Goal: Use online tool/utility: Utilize a website feature to perform a specific function

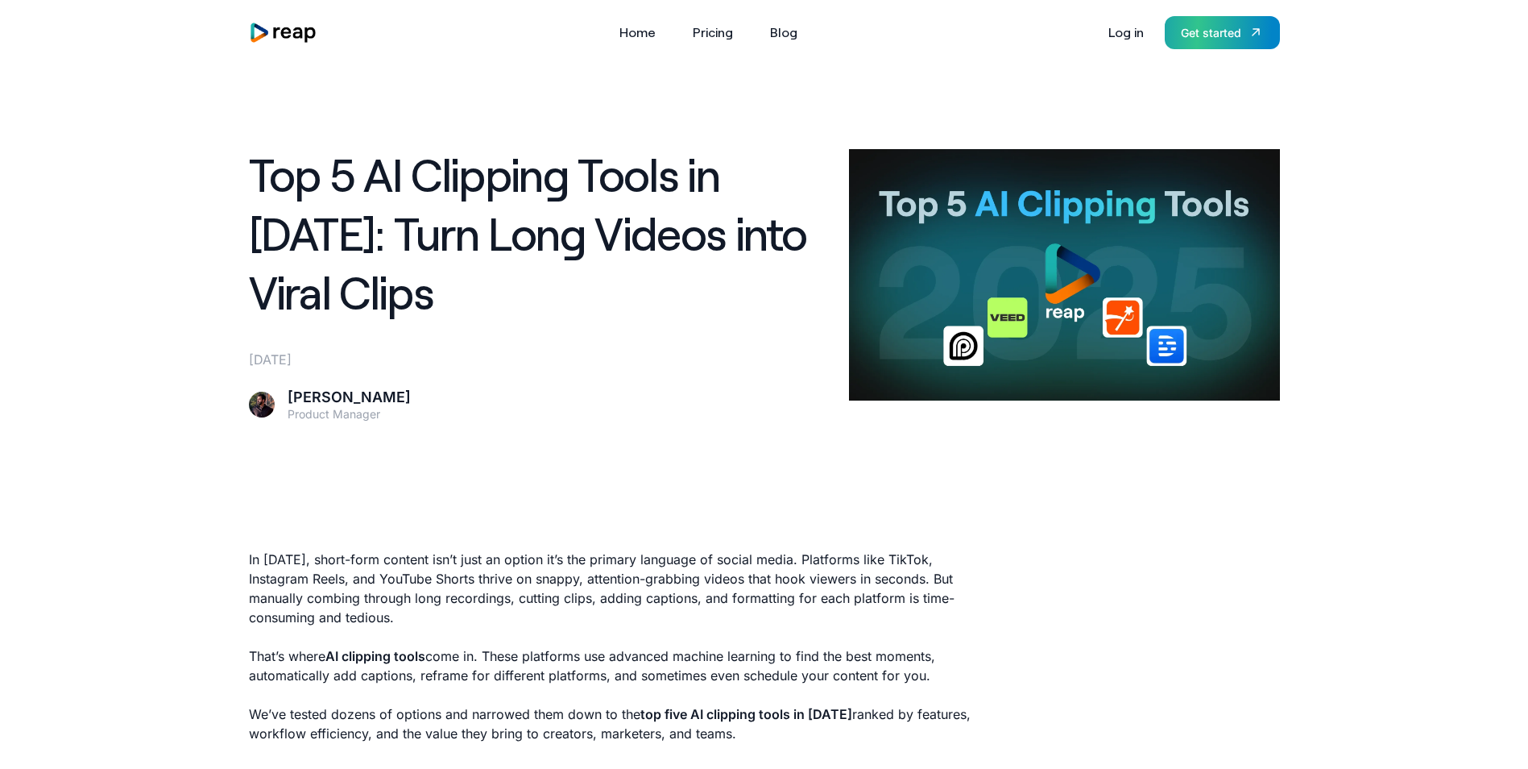
click at [1225, 38] on div "Get started" at bounding box center [1211, 32] width 60 height 17
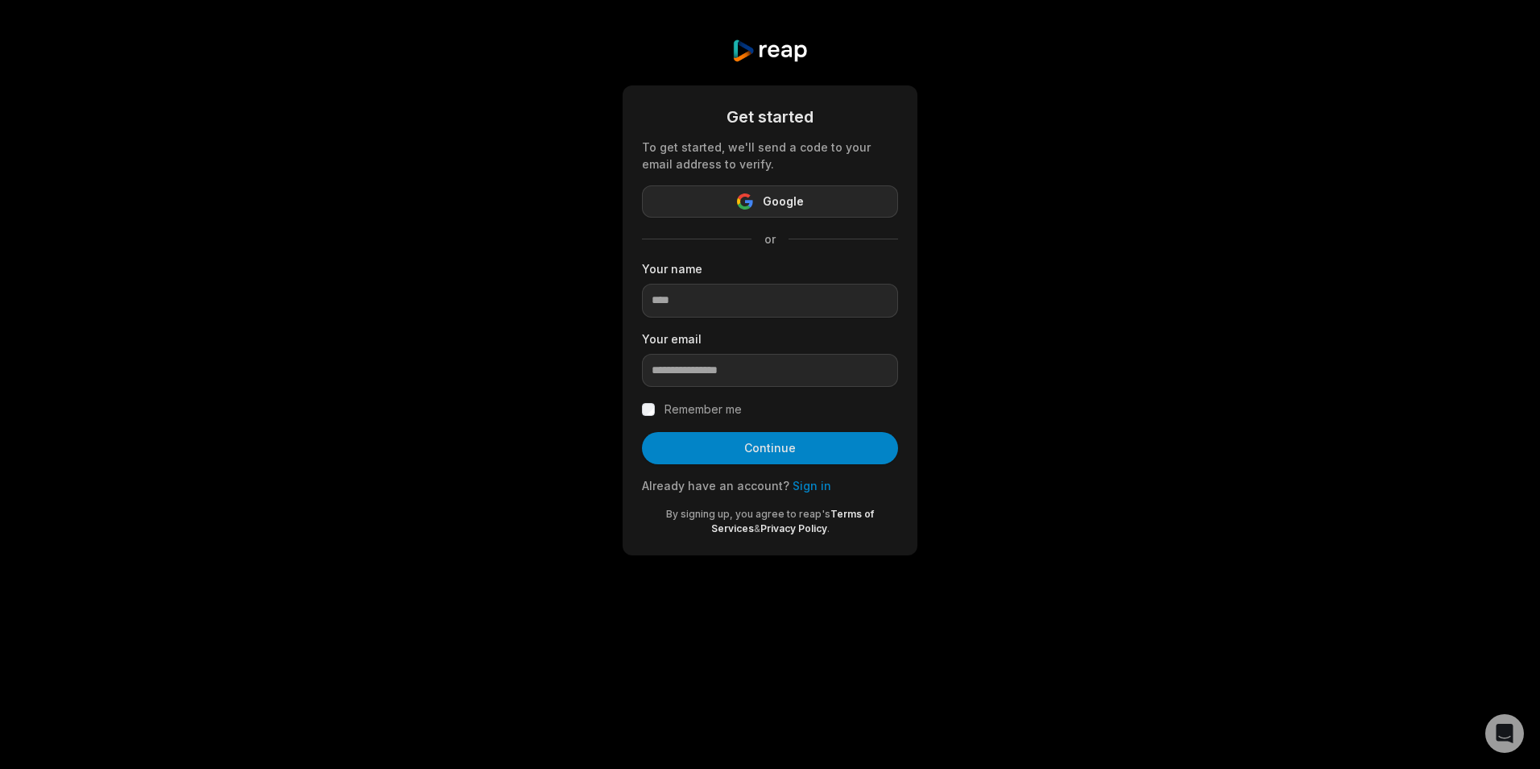
click at [746, 197] on icon "button" at bounding box center [745, 201] width 16 height 16
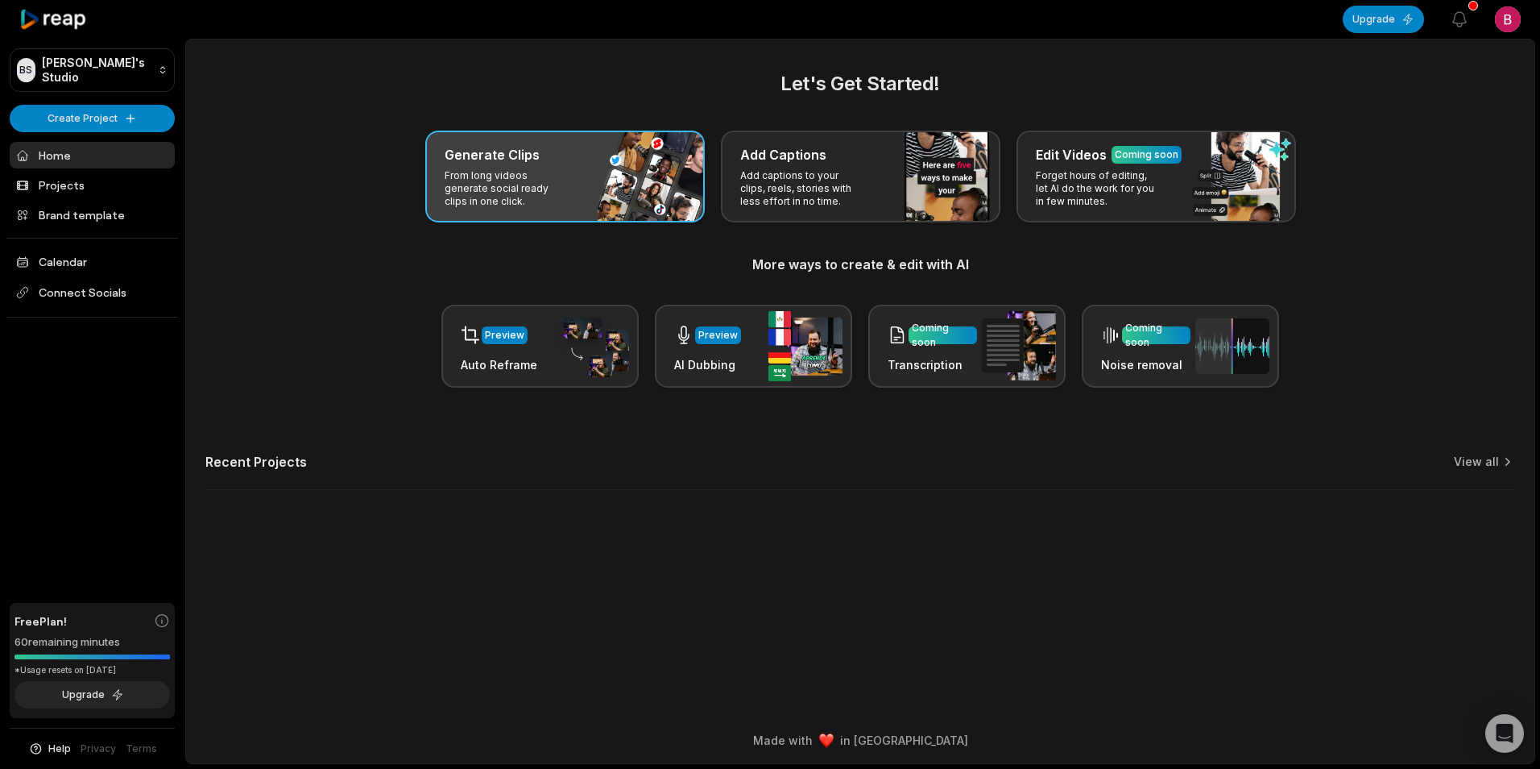
click at [520, 175] on p "From long videos generate social ready clips in one click." at bounding box center [507, 188] width 125 height 39
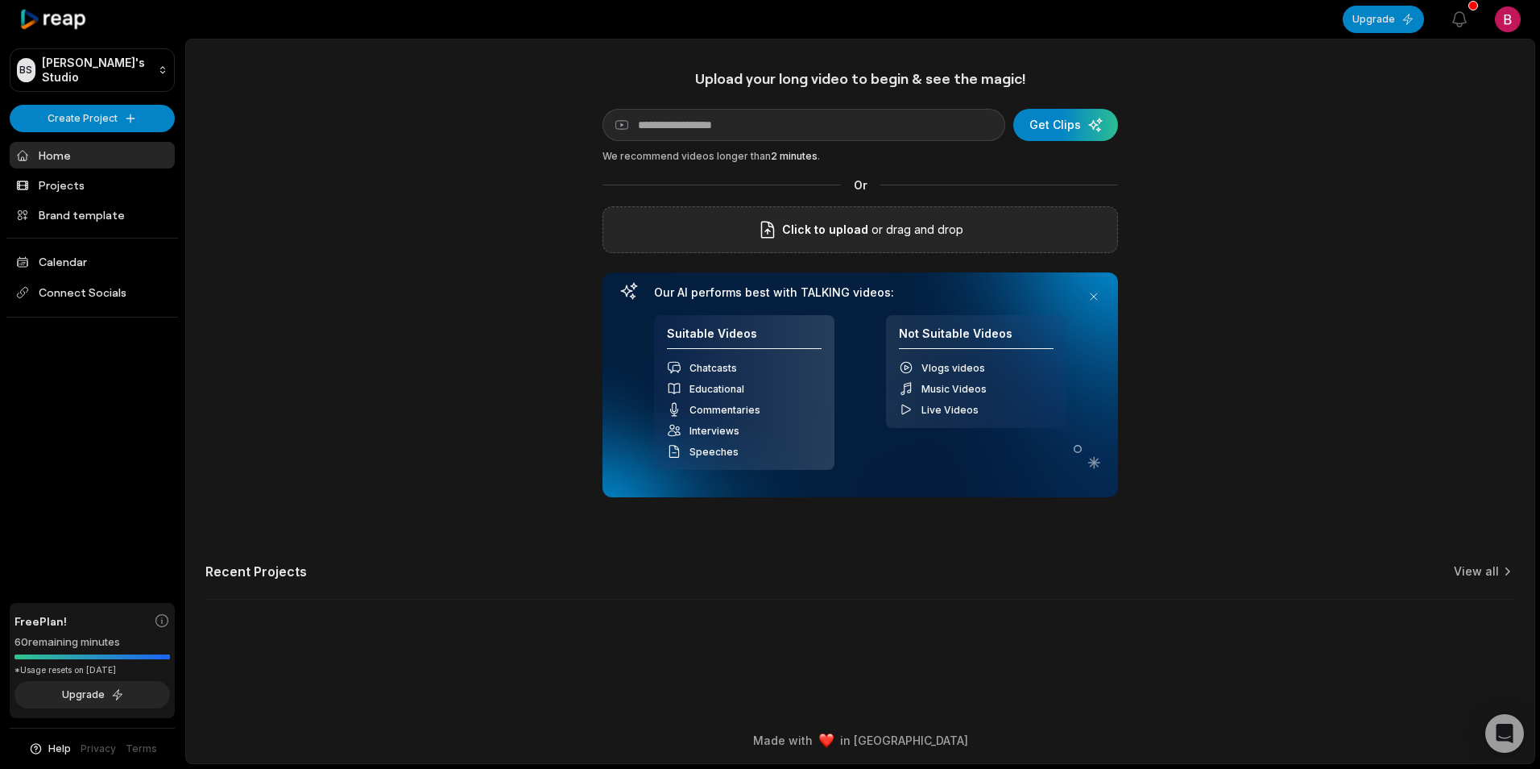
click at [784, 234] on label "Click to upload" at bounding box center [813, 229] width 110 height 19
click at [0, 0] on input "Click to upload" at bounding box center [0, 0] width 0 height 0
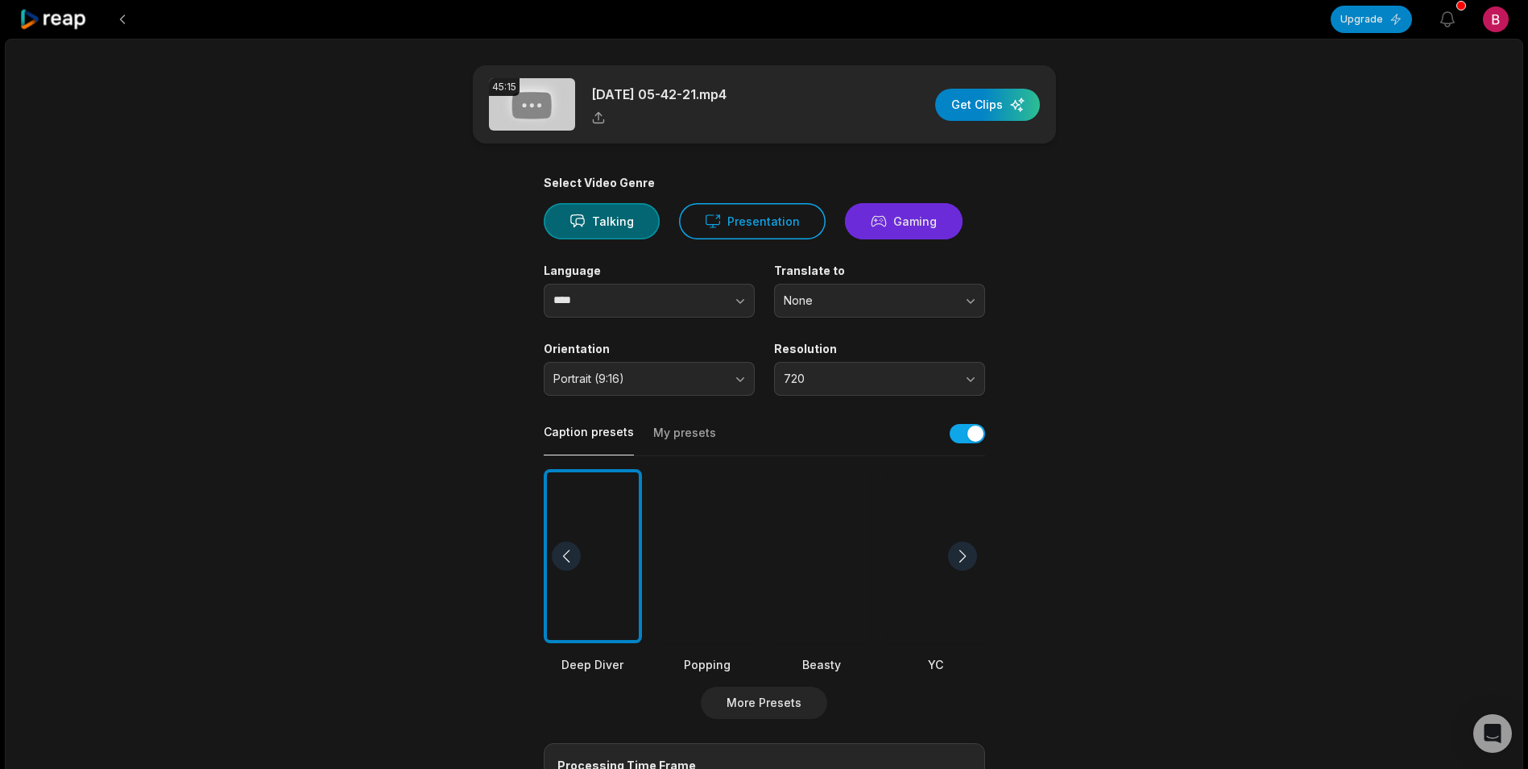
click at [909, 224] on button "Gaming" at bounding box center [904, 221] width 118 height 36
click at [956, 388] on button "720" at bounding box center [879, 379] width 211 height 34
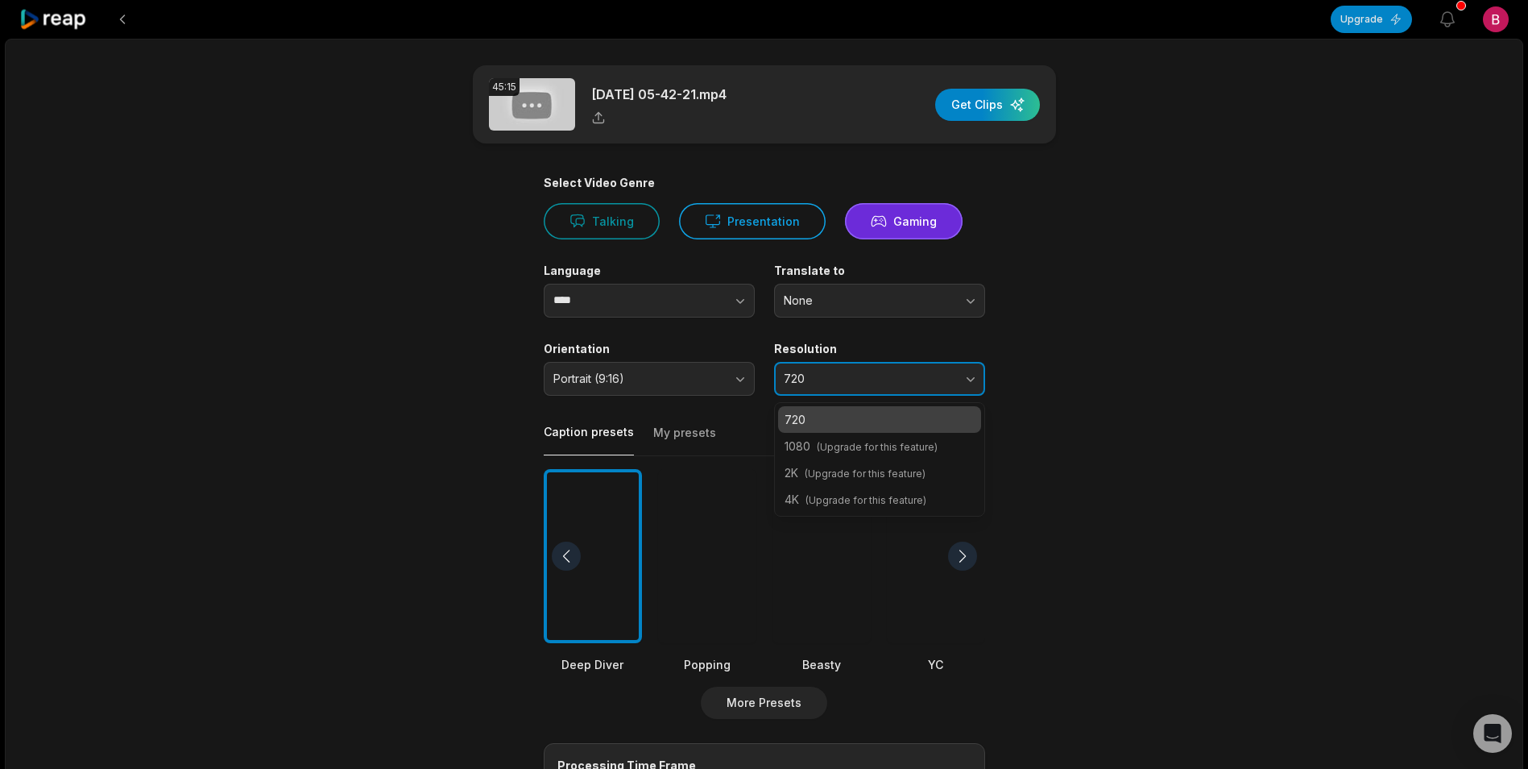
click at [956, 388] on button "720" at bounding box center [879, 379] width 211 height 34
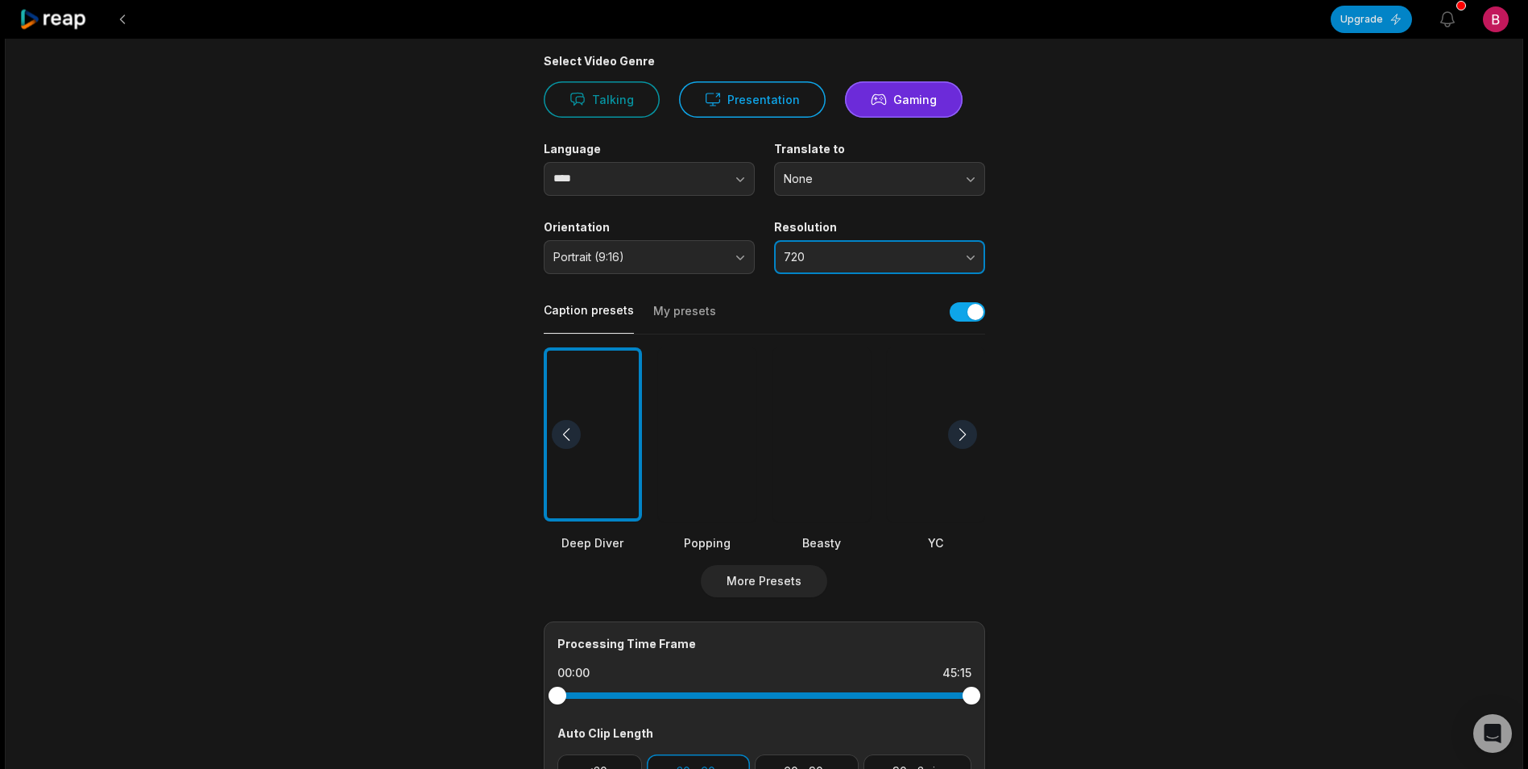
scroll to position [161, 0]
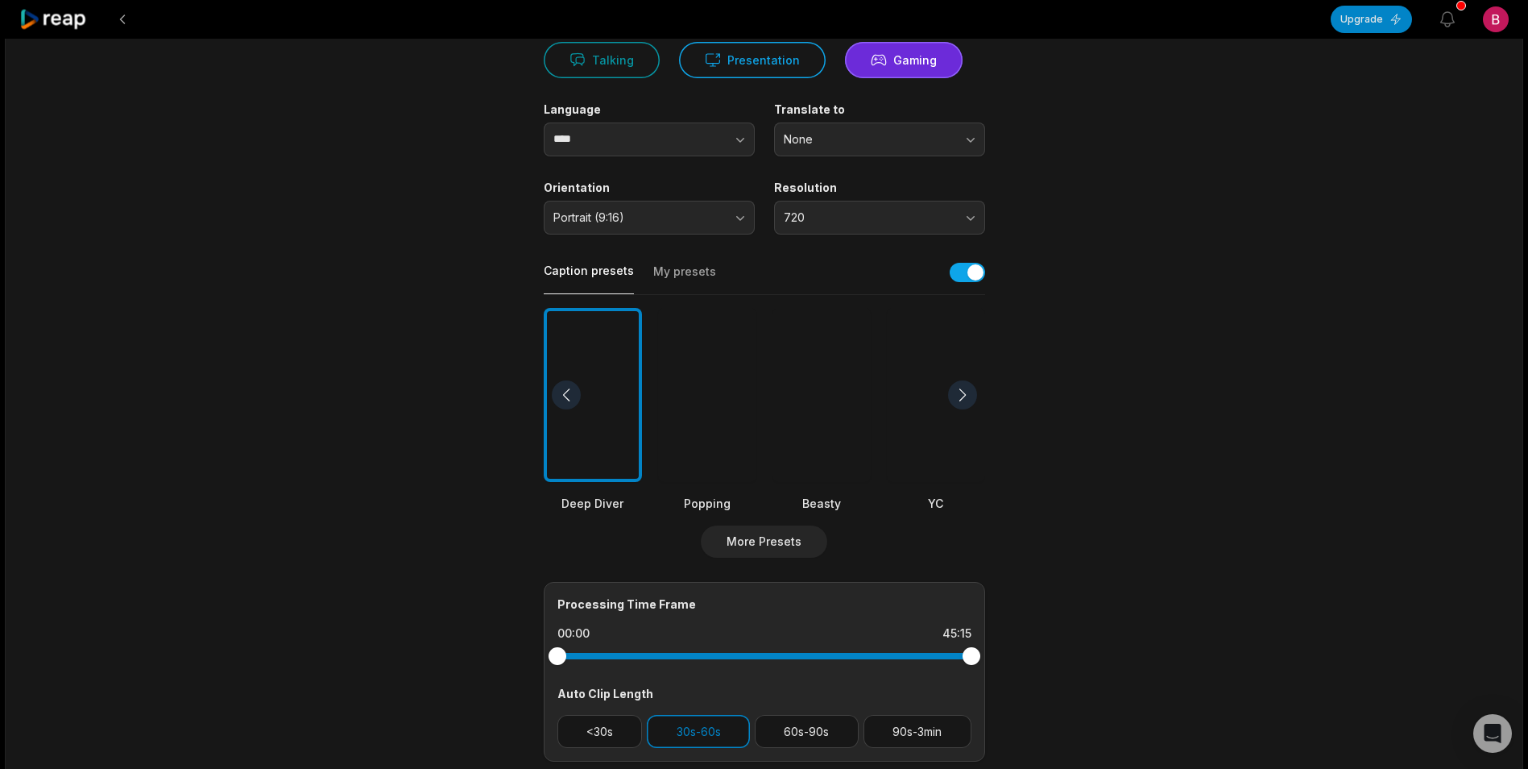
click at [832, 454] on div at bounding box center [822, 395] width 98 height 175
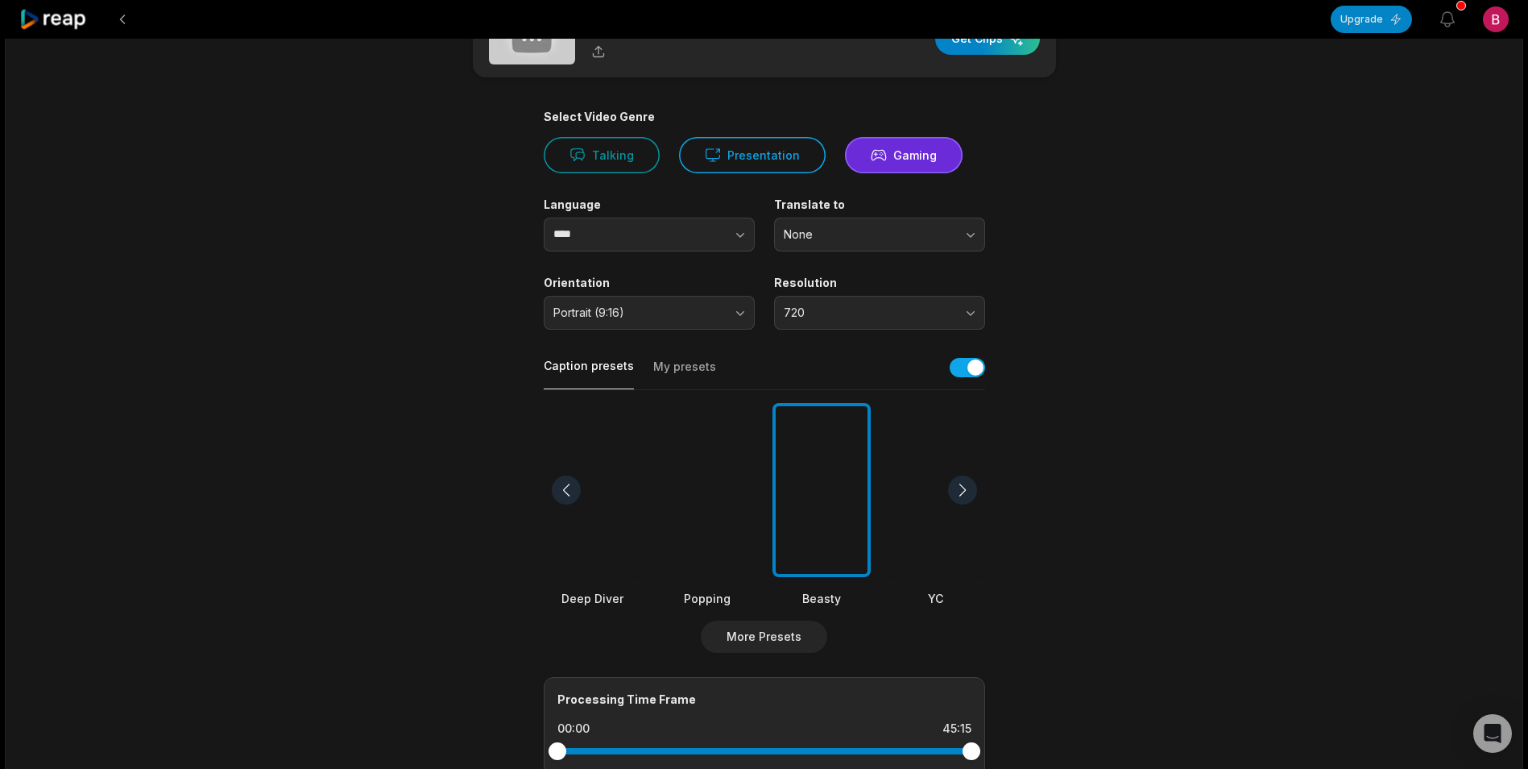
scroll to position [0, 0]
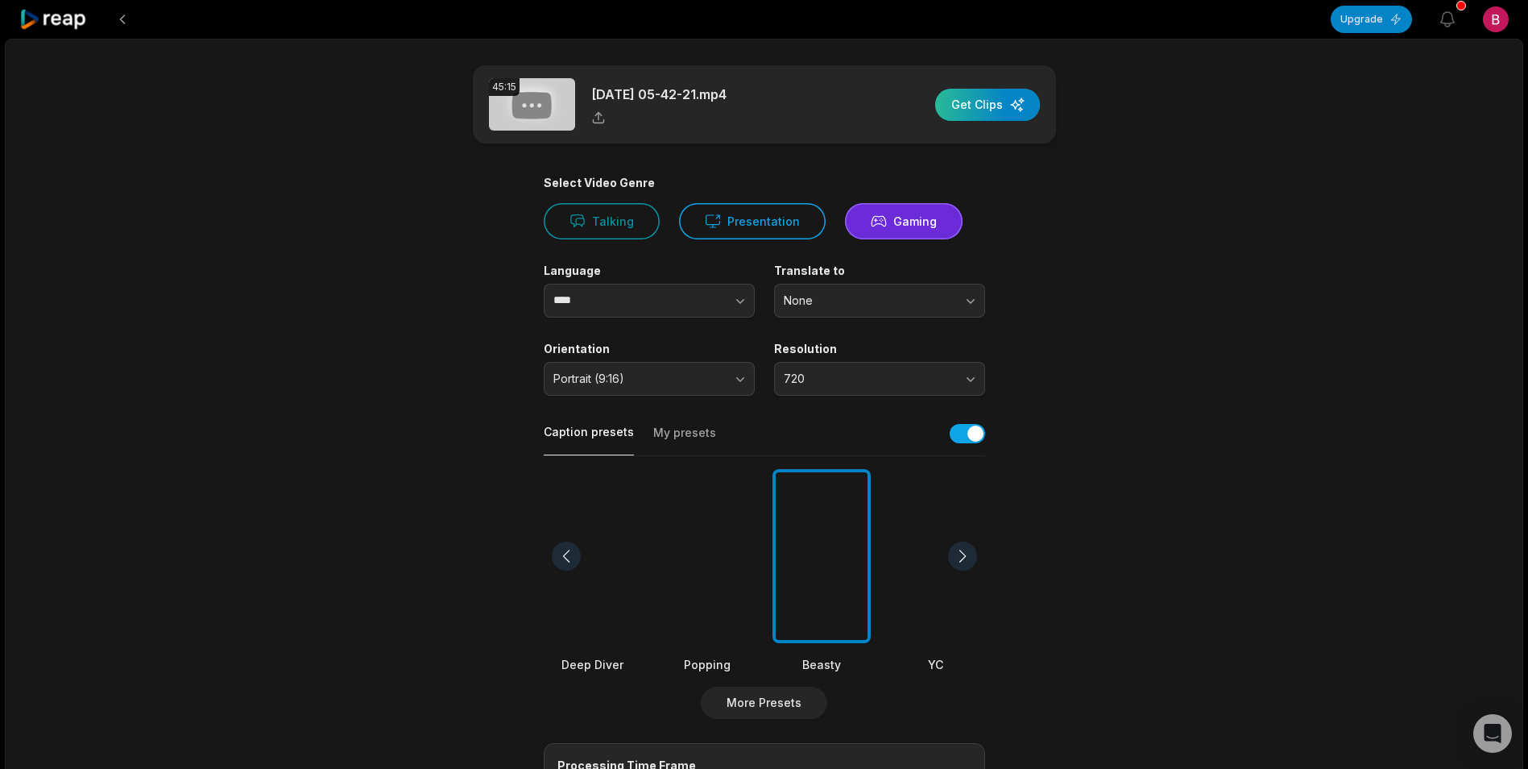
click at [976, 101] on div "button" at bounding box center [987, 105] width 105 height 32
